Goal: Find specific page/section: Find specific page/section

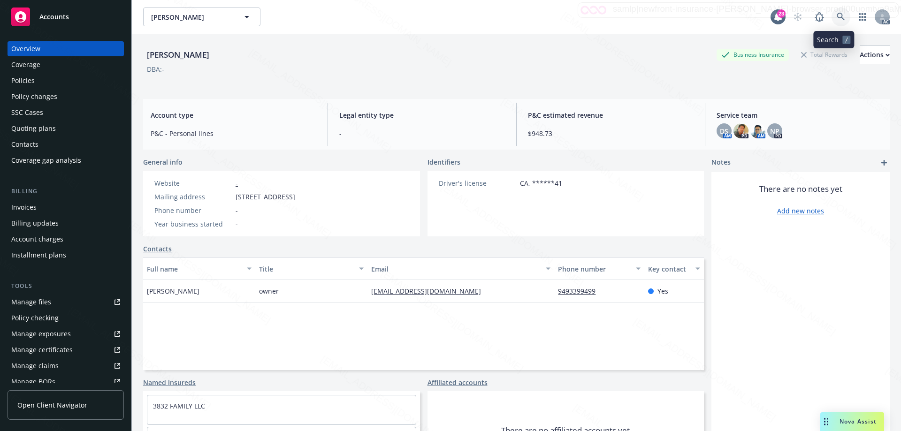
click at [837, 16] on icon at bounding box center [841, 17] width 8 height 8
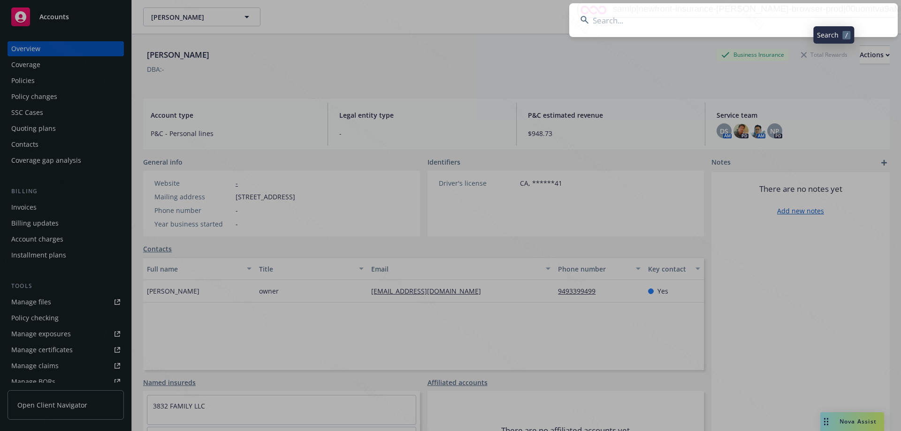
type input "[PERSON_NAME]"
